Goal: Information Seeking & Learning: Learn about a topic

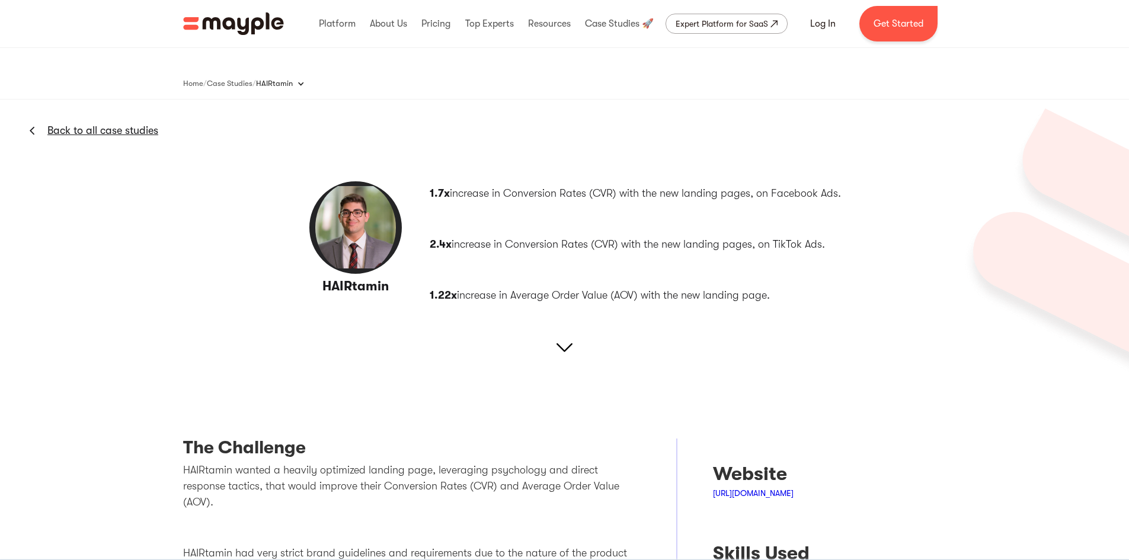
click at [550, 337] on div "HAIRtamin Back to all case studies 1.7x increase in Conversion Rates (CVR) with…" at bounding box center [564, 245] width 1129 height 291
click at [569, 345] on img at bounding box center [564, 347] width 16 height 16
click at [565, 344] on img at bounding box center [564, 347] width 16 height 16
click at [565, 347] on img at bounding box center [564, 347] width 16 height 16
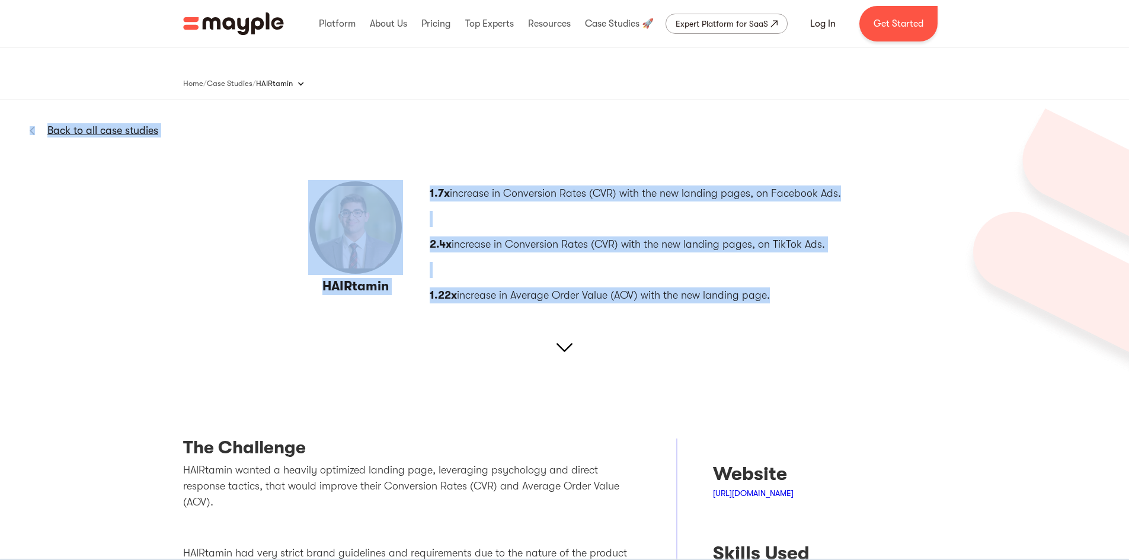
drag, startPoint x: 235, startPoint y: 131, endPoint x: 768, endPoint y: 278, distance: 553.2
click at [768, 278] on div "HAIRtamin Back to all case studies 1.7x increase in Conversion Rates (CVR) with…" at bounding box center [564, 245] width 1129 height 291
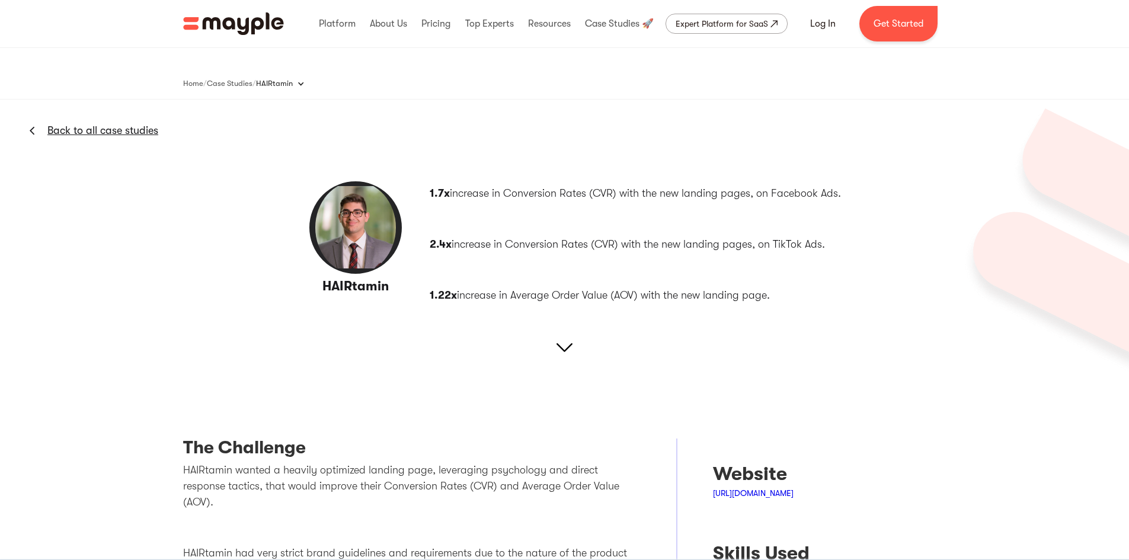
click at [831, 294] on p "1.22x increase in Average Order Value (AOV) with the new landing page." at bounding box center [635, 295] width 411 height 16
click at [242, 212] on div "HAIRtamin Back to all case studies 1.7x increase in Conversion Rates (CVR) with…" at bounding box center [564, 245] width 1129 height 291
